Goal: Check status: Check status

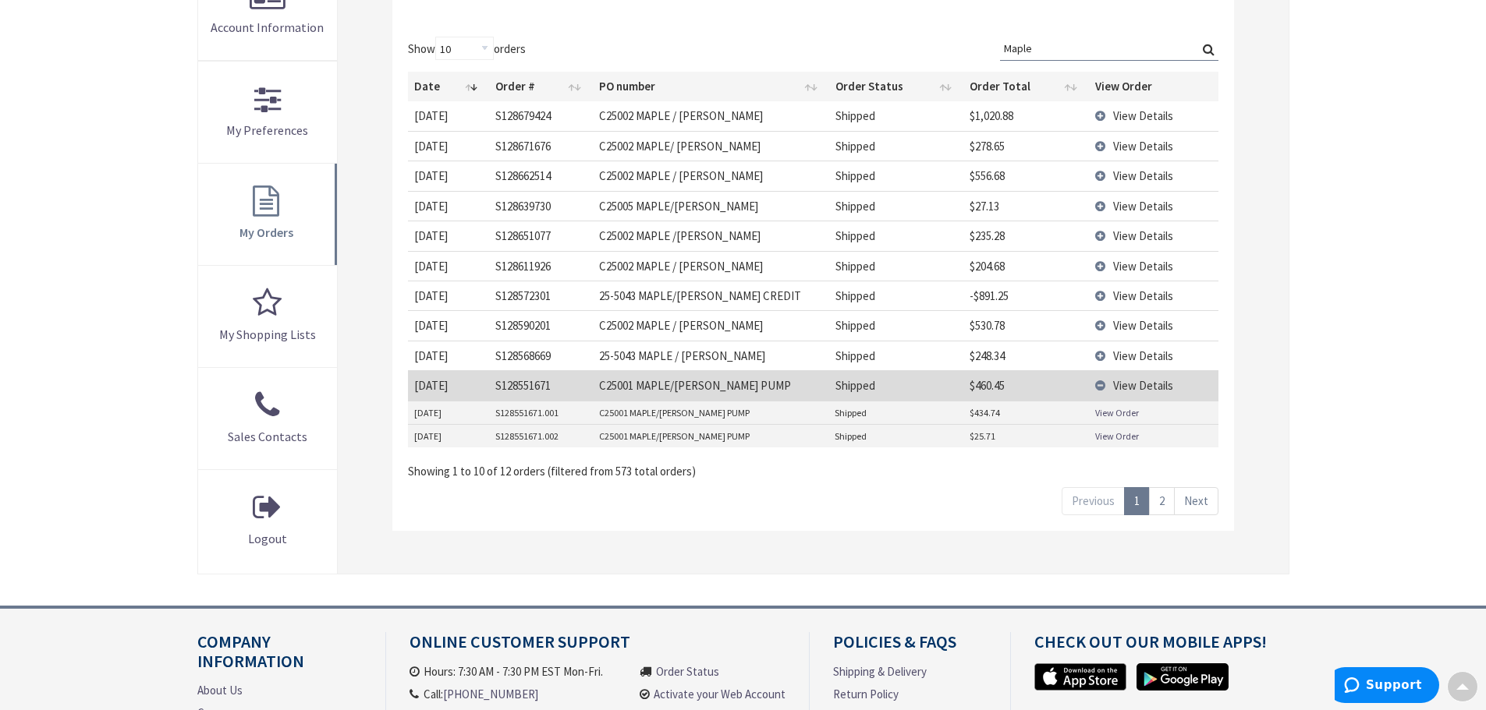
scroll to position [390, 0]
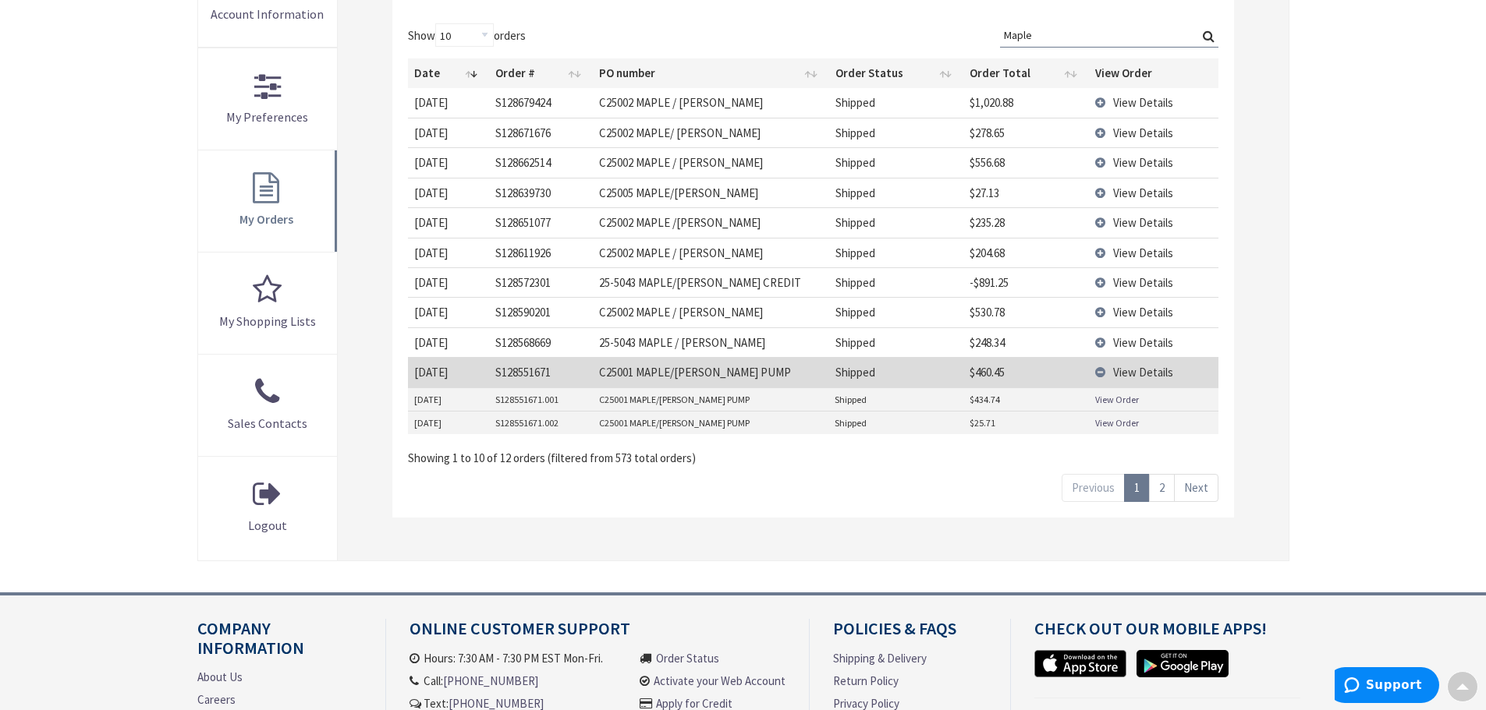
click at [1103, 164] on td "View Details" at bounding box center [1153, 162] width 129 height 30
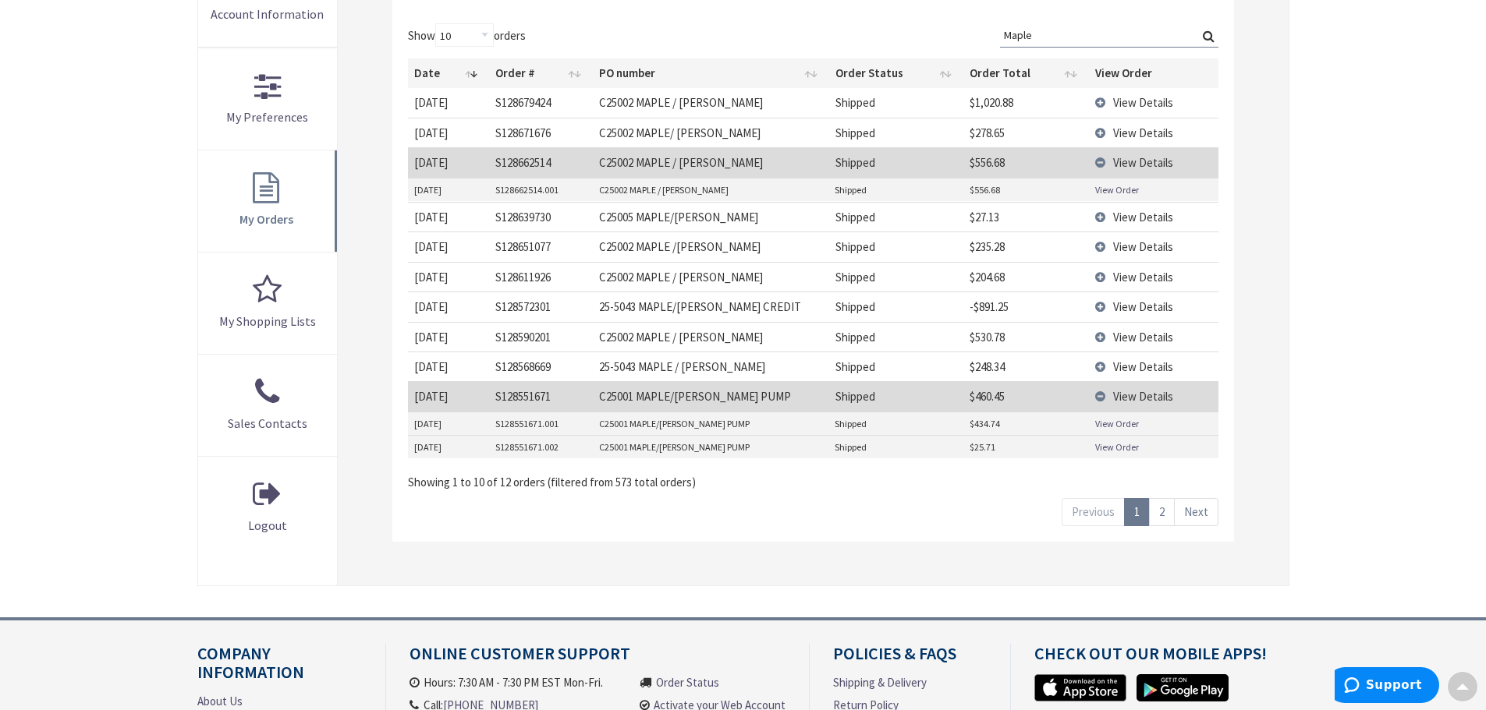
click at [1113, 189] on link "View Order" at bounding box center [1117, 189] width 44 height 13
click at [1097, 162] on td "View Details" at bounding box center [1153, 162] width 129 height 30
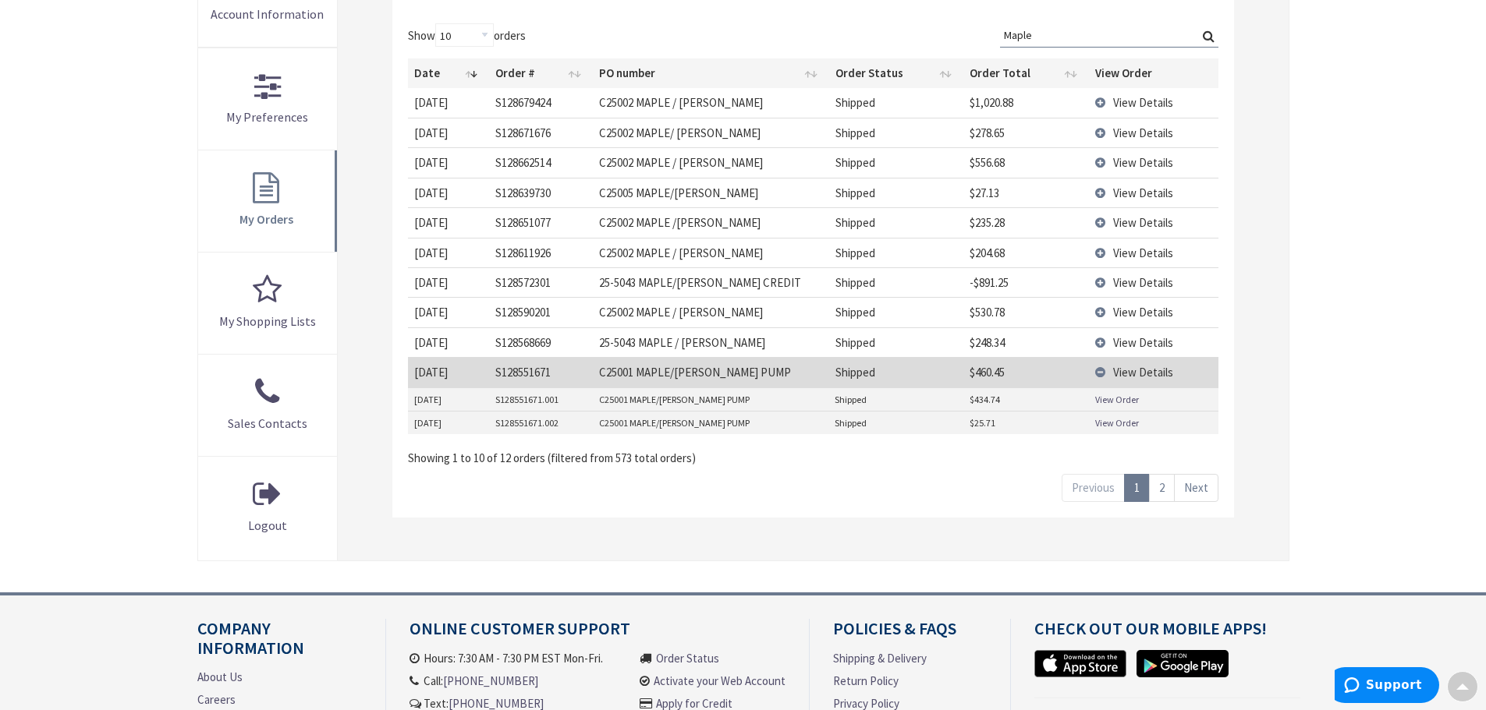
click at [1098, 309] on td "View Details" at bounding box center [1153, 312] width 129 height 30
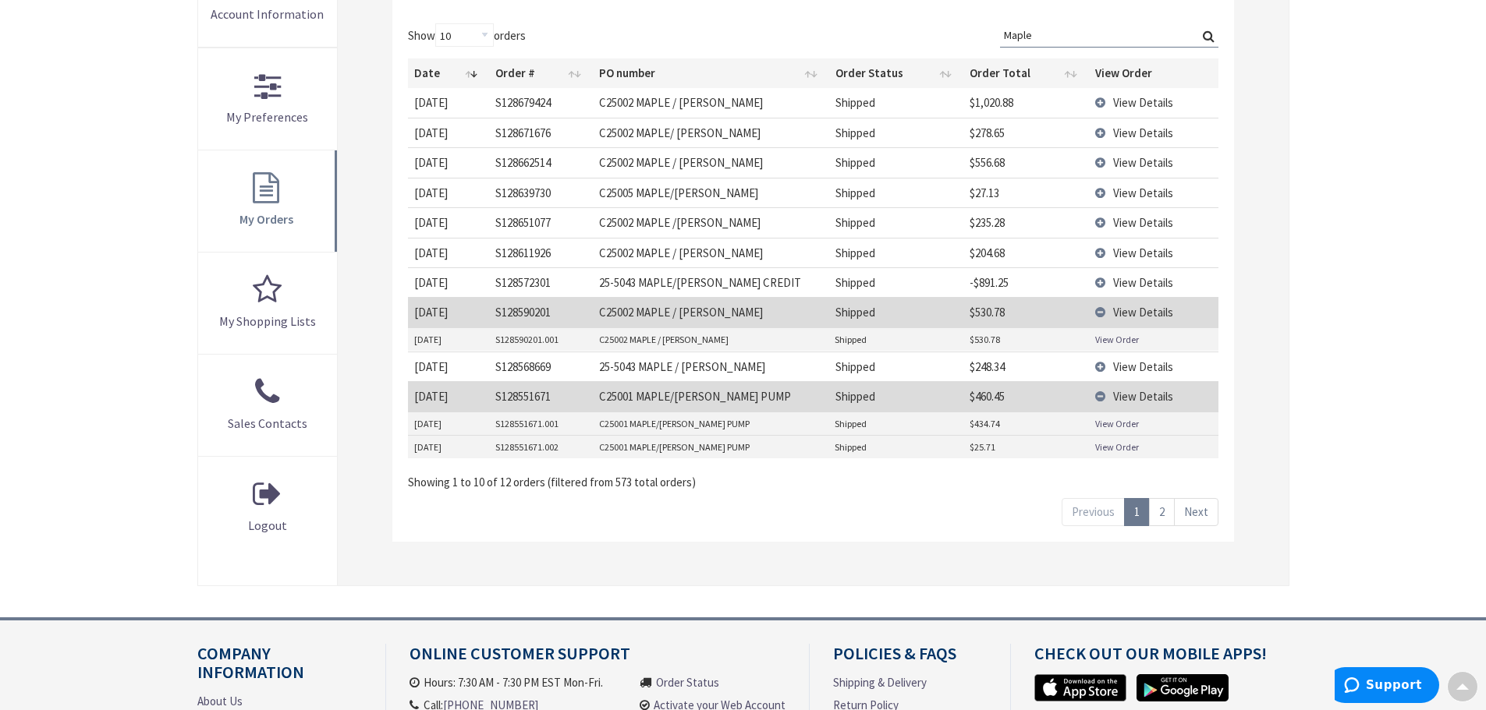
click at [1115, 342] on link "View Order" at bounding box center [1117, 339] width 44 height 13
click at [1191, 511] on link "Next" at bounding box center [1196, 511] width 44 height 27
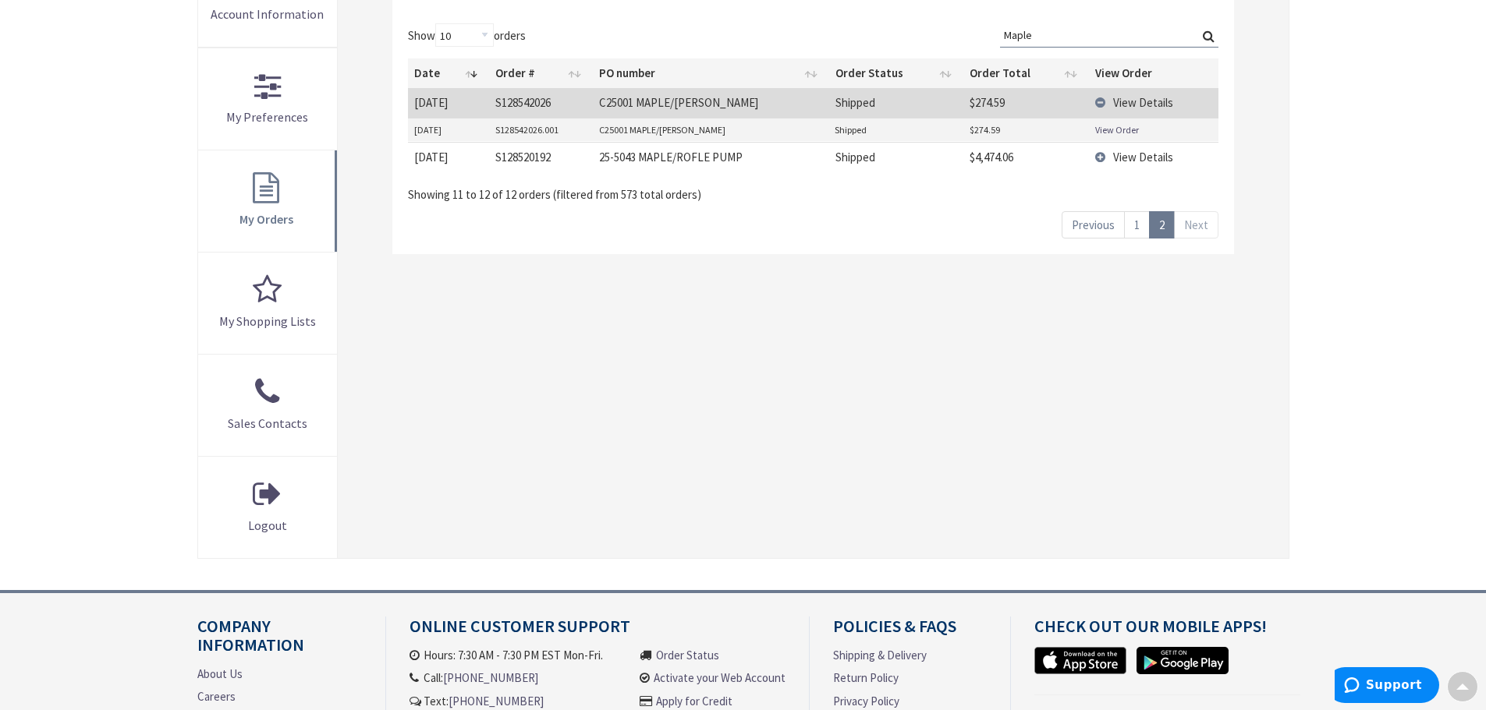
click at [1100, 158] on td "View Details" at bounding box center [1153, 157] width 129 height 30
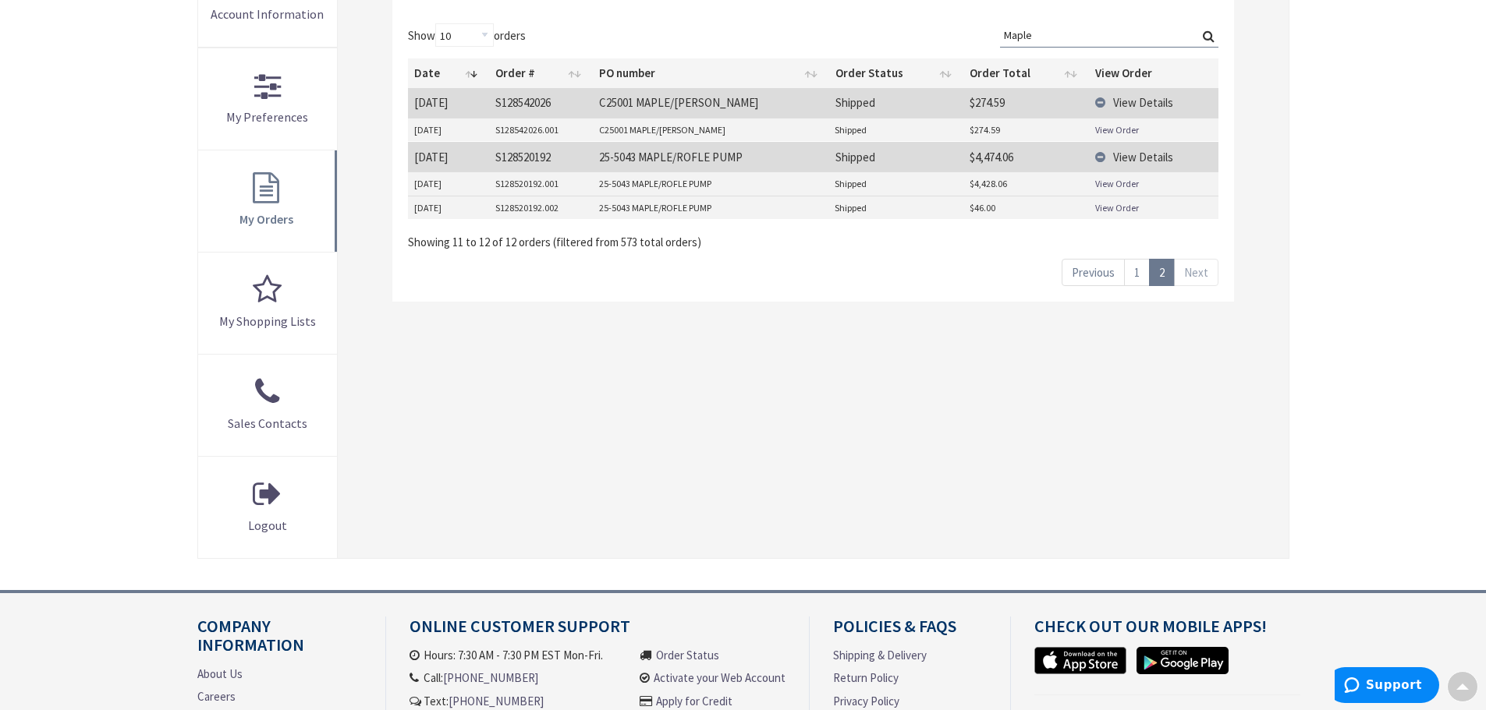
click at [1114, 186] on link "View Order" at bounding box center [1117, 183] width 44 height 13
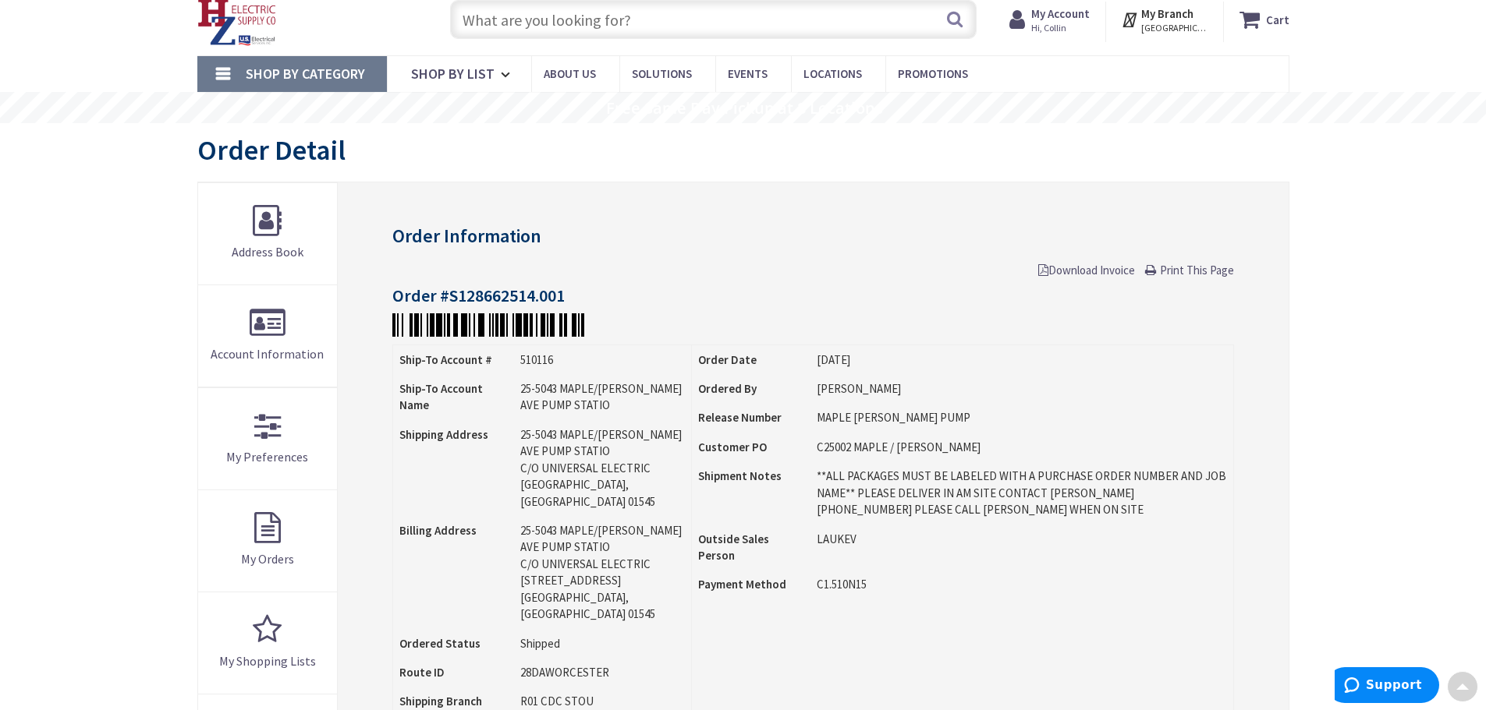
scroll to position [2, 0]
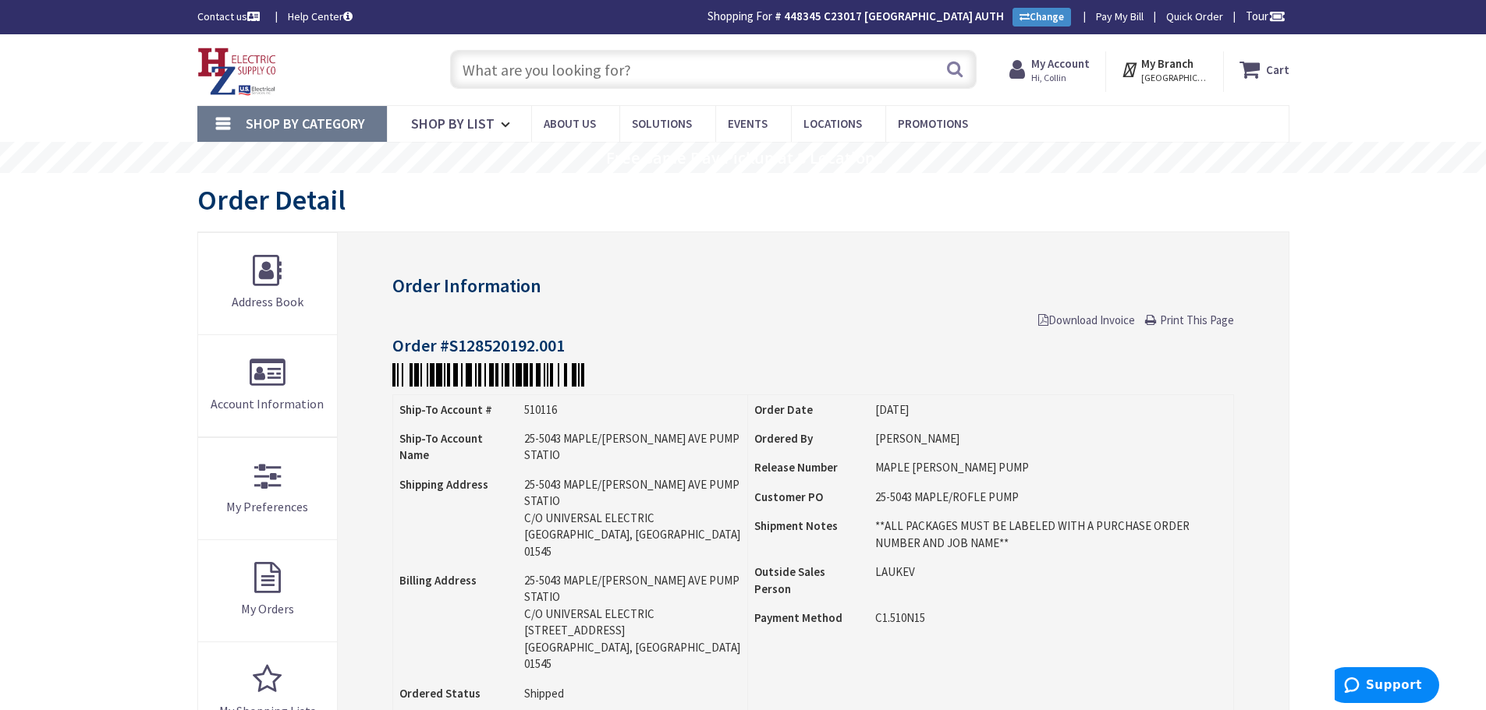
click at [1085, 633] on td "C1.510N15" at bounding box center [1051, 622] width 364 height 37
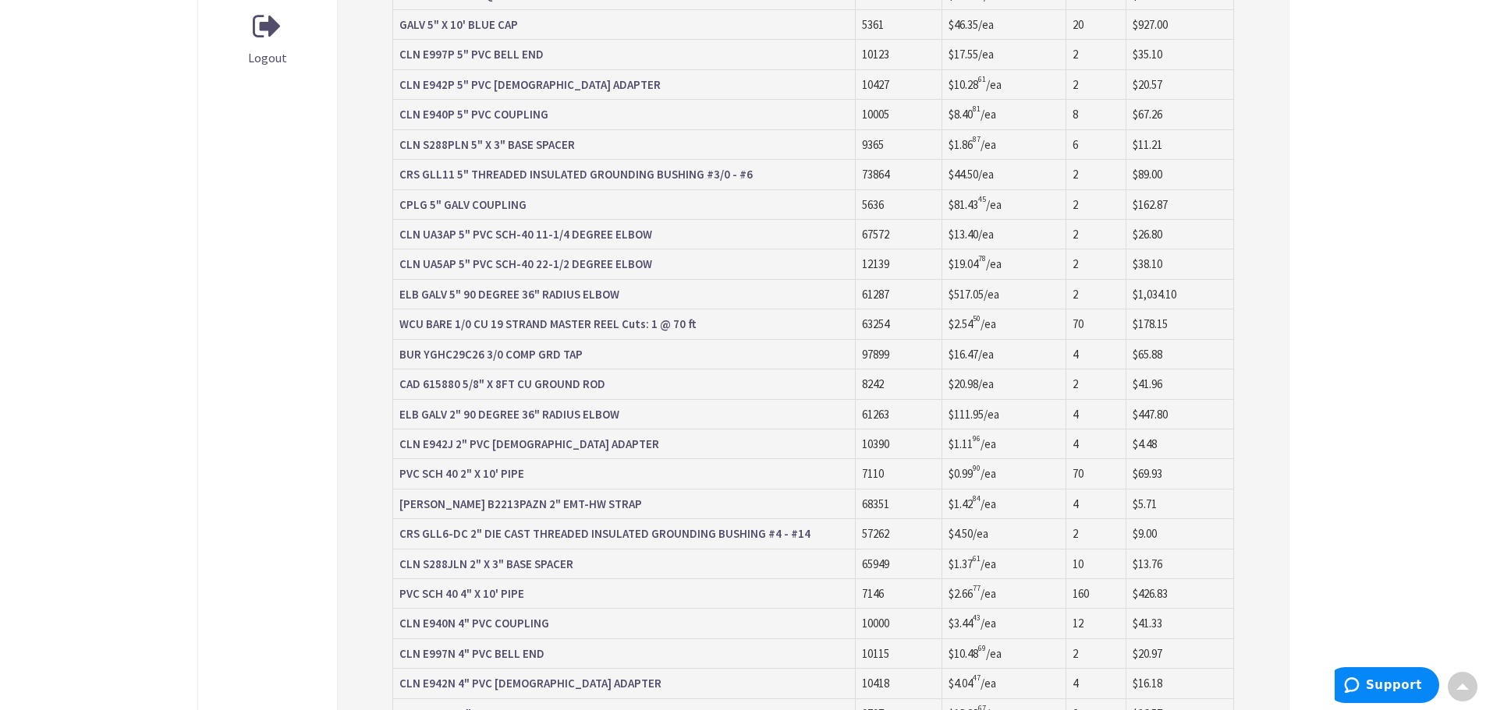
scroll to position [1092, 0]
